Goal: Obtain resource: Download file/media

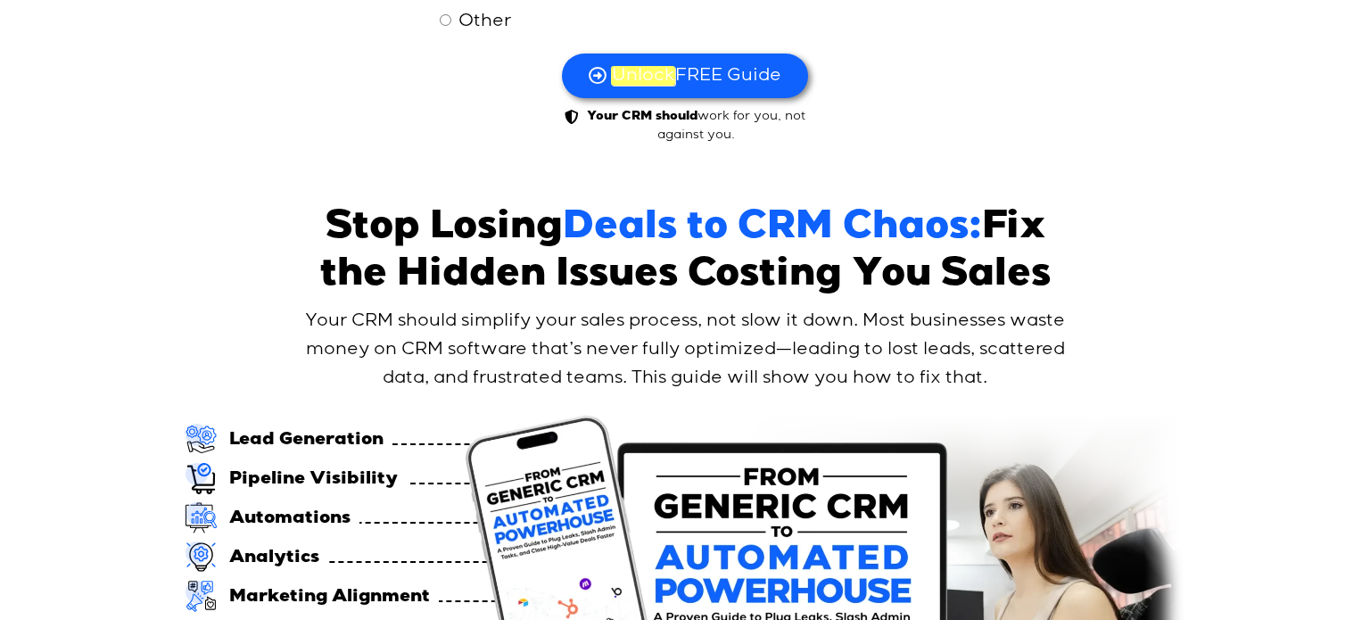
scroll to position [1058, 0]
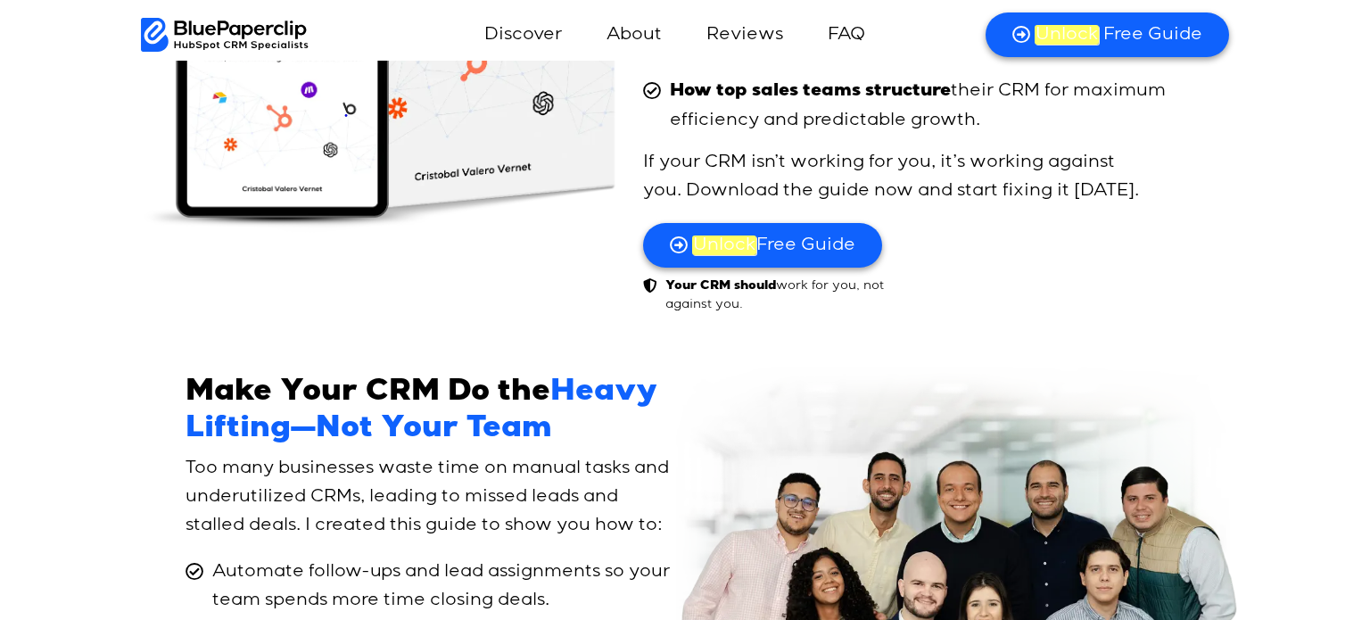
scroll to position [9299, 0]
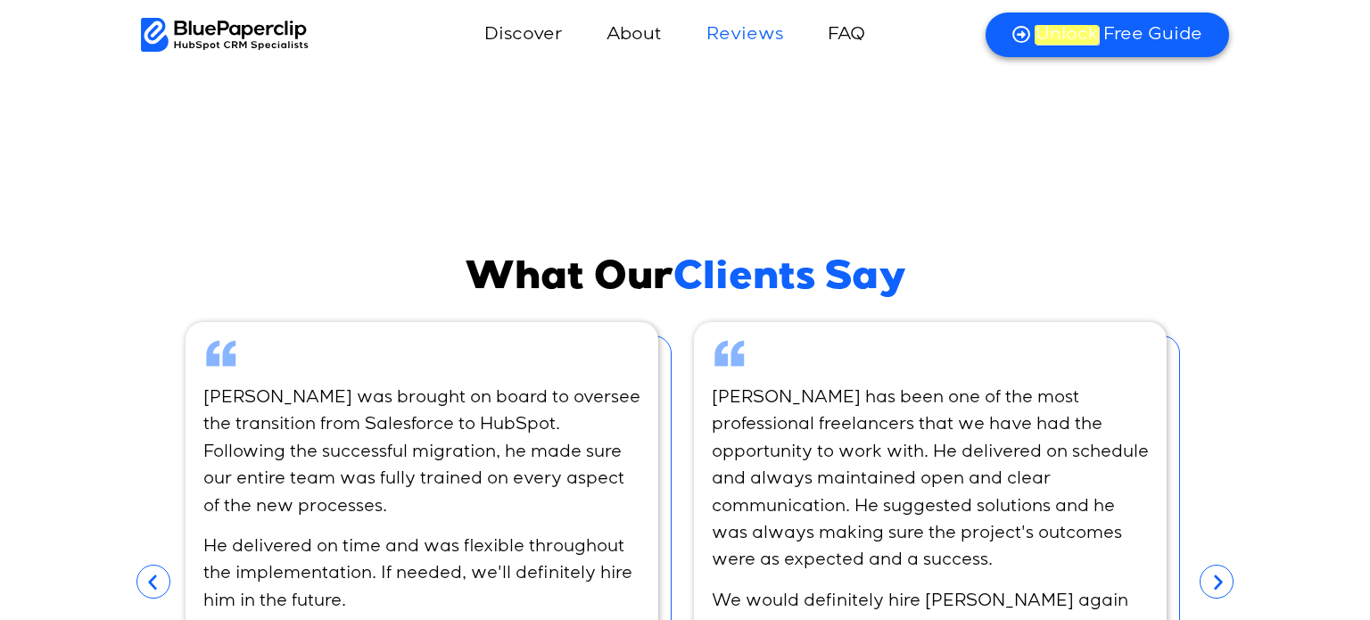
scroll to position [11010, 0]
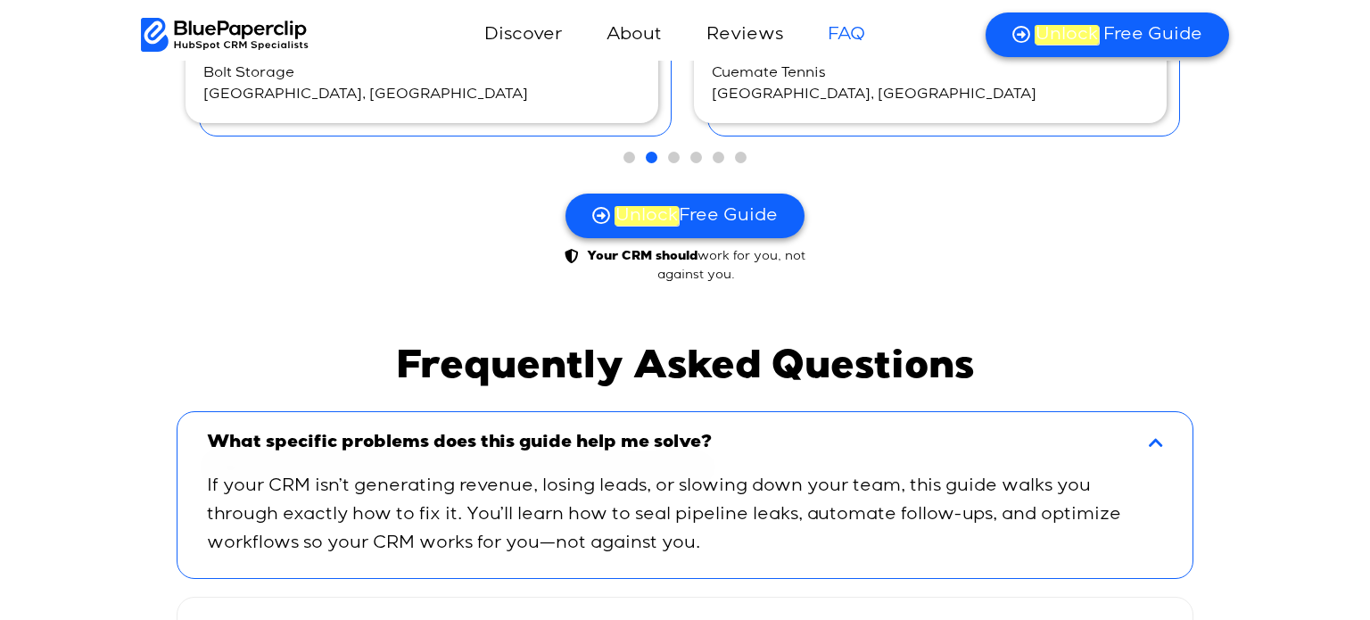
scroll to position [11661, 0]
